Goal: Task Accomplishment & Management: Complete application form

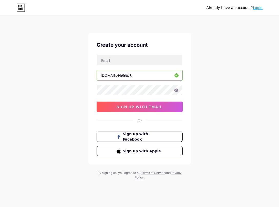
click at [115, 95] on div at bounding box center [140, 90] width 86 height 11
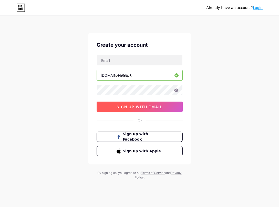
click at [109, 104] on button "sign up with email" at bounding box center [140, 107] width 86 height 10
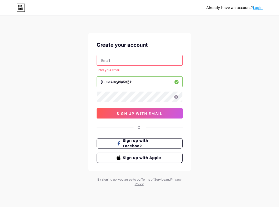
click at [126, 57] on input "text" at bounding box center [140, 60] width 86 height 10
paste input "[EMAIL_ADDRESS][DOMAIN_NAME]"
click at [130, 62] on input "text" at bounding box center [140, 60] width 86 height 10
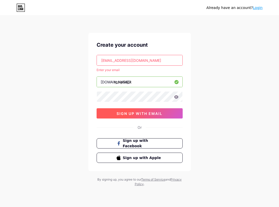
type input "[EMAIL_ADDRESS][DOMAIN_NAME]"
click at [138, 111] on button "sign up with email" at bounding box center [140, 113] width 86 height 10
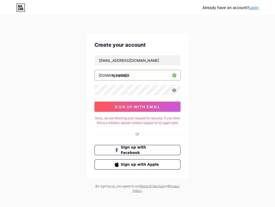
click at [147, 75] on input "rpvip5apk" at bounding box center [138, 75] width 86 height 10
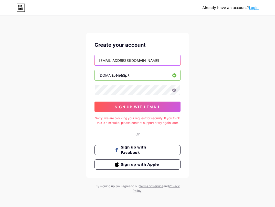
click at [159, 60] on input "[EMAIL_ADDRESS][DOMAIN_NAME]" at bounding box center [138, 60] width 86 height 10
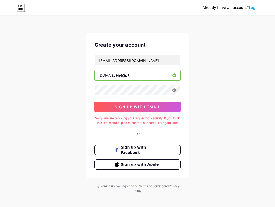
click at [173, 91] on icon at bounding box center [174, 89] width 4 height 3
click at [174, 90] on icon at bounding box center [174, 90] width 5 height 4
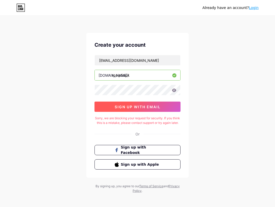
click at [132, 106] on span "sign up with email" at bounding box center [138, 107] width 46 height 4
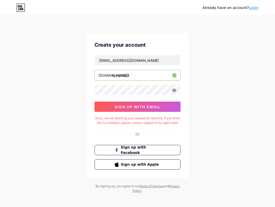
click at [146, 80] on div "rpvip5apk" at bounding box center [138, 75] width 86 height 11
click at [150, 74] on input "rpvip5apk" at bounding box center [138, 75] width 86 height 10
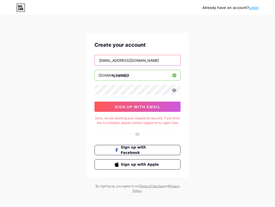
drag, startPoint x: 166, startPoint y: 55, endPoint x: 165, endPoint y: 59, distance: 3.5
click at [167, 56] on input "[EMAIL_ADDRESS][DOMAIN_NAME]" at bounding box center [138, 60] width 86 height 10
drag, startPoint x: 100, startPoint y: 62, endPoint x: 103, endPoint y: 53, distance: 8.7
click at [100, 61] on input "[EMAIL_ADDRESS][DOMAIN_NAME]" at bounding box center [138, 60] width 86 height 10
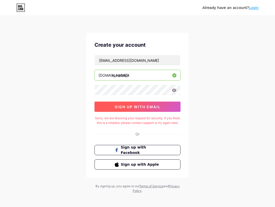
click at [142, 104] on button "sign up with email" at bounding box center [138, 107] width 86 height 10
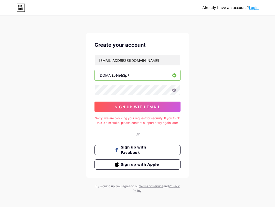
click at [128, 124] on div "Sorry, we are blocking your request for security. If you think this is a mistak…" at bounding box center [138, 120] width 86 height 9
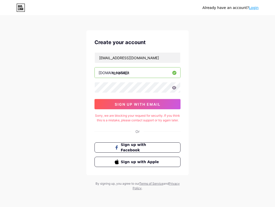
scroll to position [7, 0]
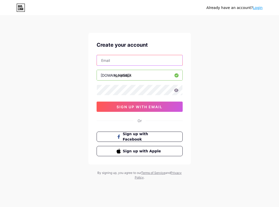
click at [123, 62] on input "text" at bounding box center [140, 60] width 86 height 10
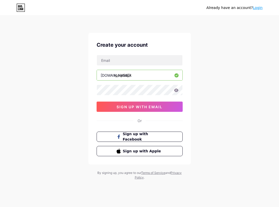
click at [139, 67] on div "[DOMAIN_NAME]/ rpvip5apk 0cAFcWeA5AqZQh4W9huNmyt4KEd7Es_nC-XEyq9PY_JZGMQdNLXr4t…" at bounding box center [140, 83] width 86 height 57
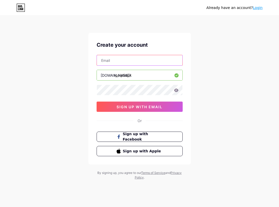
drag, startPoint x: 140, startPoint y: 60, endPoint x: 235, endPoint y: 83, distance: 97.3
click at [140, 60] on input "text" at bounding box center [140, 60] width 86 height 10
paste input "[EMAIL_ADDRESS][DOMAIN_NAME]"
type input "[EMAIL_ADDRESS][DOMAIN_NAME]"
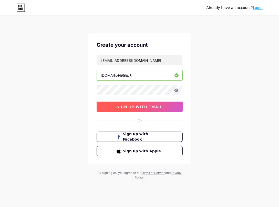
click at [153, 106] on span "sign up with email" at bounding box center [140, 107] width 46 height 4
